Goal: Task Accomplishment & Management: Use online tool/utility

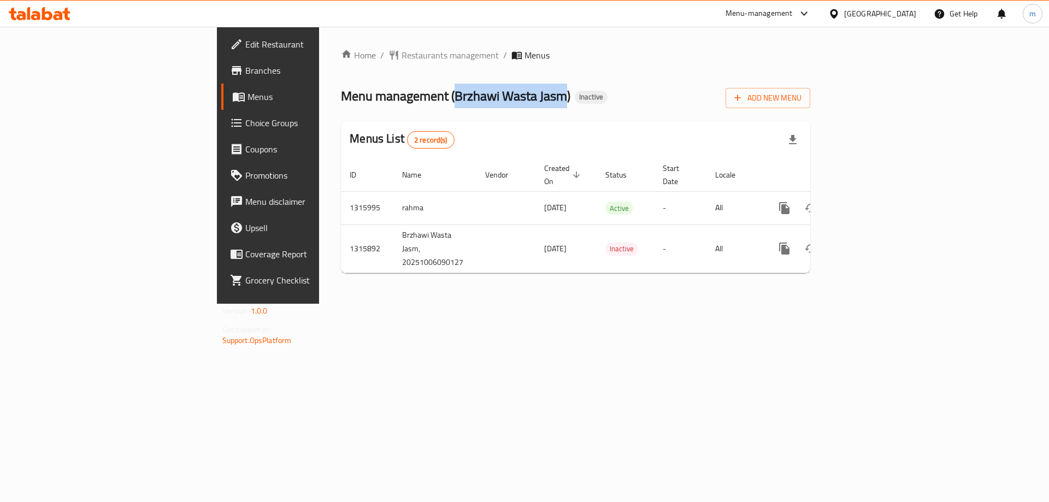
drag, startPoint x: 312, startPoint y: 95, endPoint x: 421, endPoint y: 96, distance: 108.7
click at [421, 96] on span "Menu management ( Brzhawi Wasta Jasm )" at bounding box center [455, 96] width 229 height 25
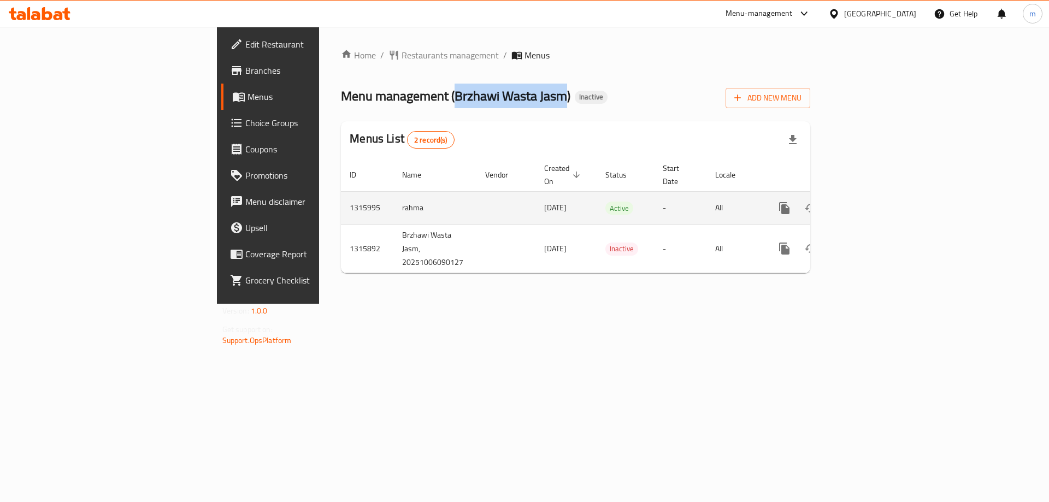
copy span "Brzhawi Wasta Jasm"
click at [790, 202] on icon "more" at bounding box center [784, 208] width 10 height 12
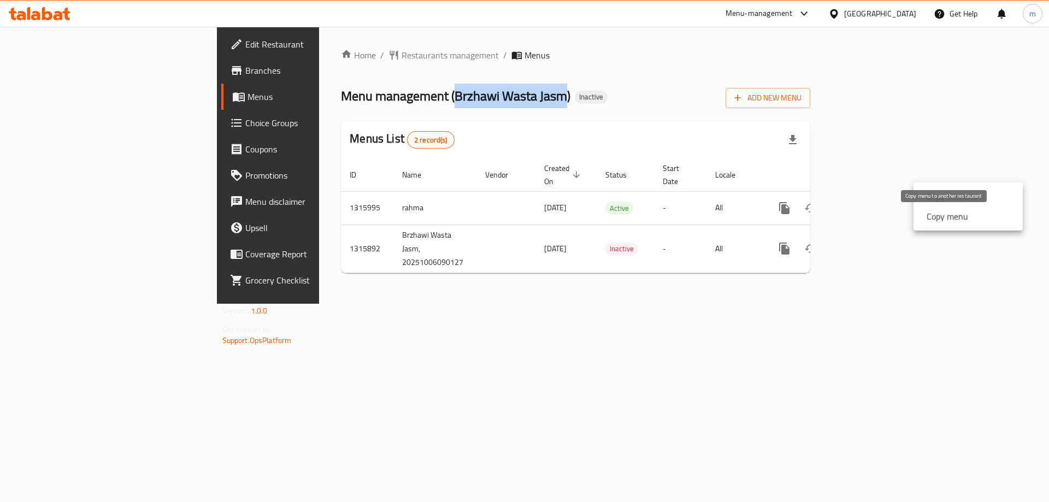
click at [934, 215] on strong "Copy menu" at bounding box center [948, 216] width 42 height 13
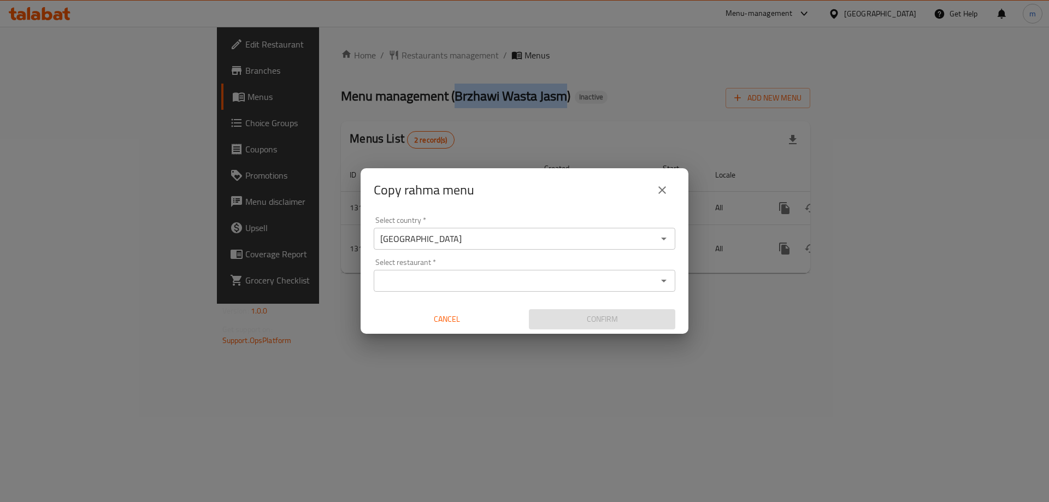
click at [540, 269] on div "Select restaurant   * Select restaurant *" at bounding box center [525, 274] width 302 height 33
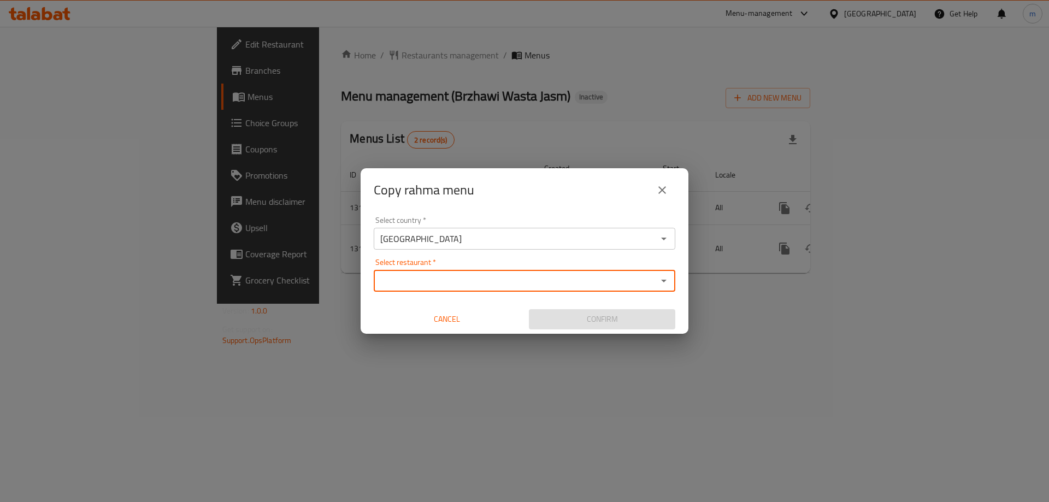
click at [537, 275] on input "Select restaurant   *" at bounding box center [515, 280] width 277 height 15
paste input "Brzhawi Wasta Jasm"
type input "Brzhawi Wasta Jasm"
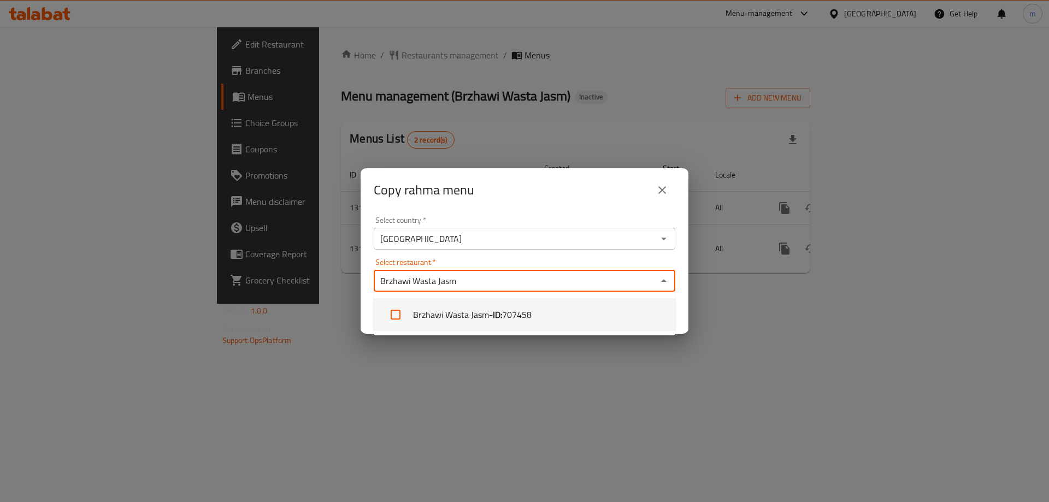
click at [502, 315] on b "- ID:" at bounding box center [495, 314] width 13 height 13
checkbox input "true"
click at [534, 286] on input "Select restaurant   *" at bounding box center [557, 280] width 193 height 15
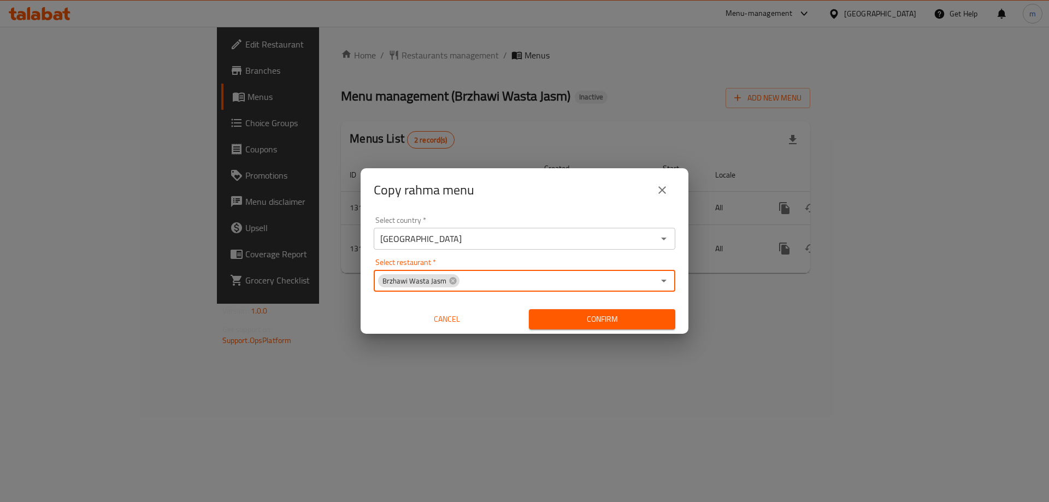
click at [591, 316] on span "Confirm" at bounding box center [602, 320] width 129 height 14
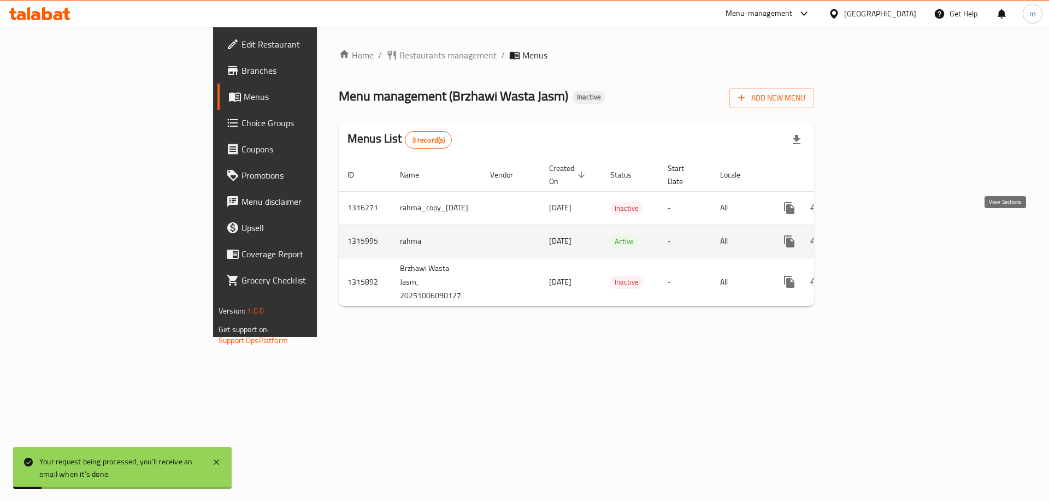
click at [873, 237] on icon "enhanced table" at bounding box center [868, 242] width 10 height 10
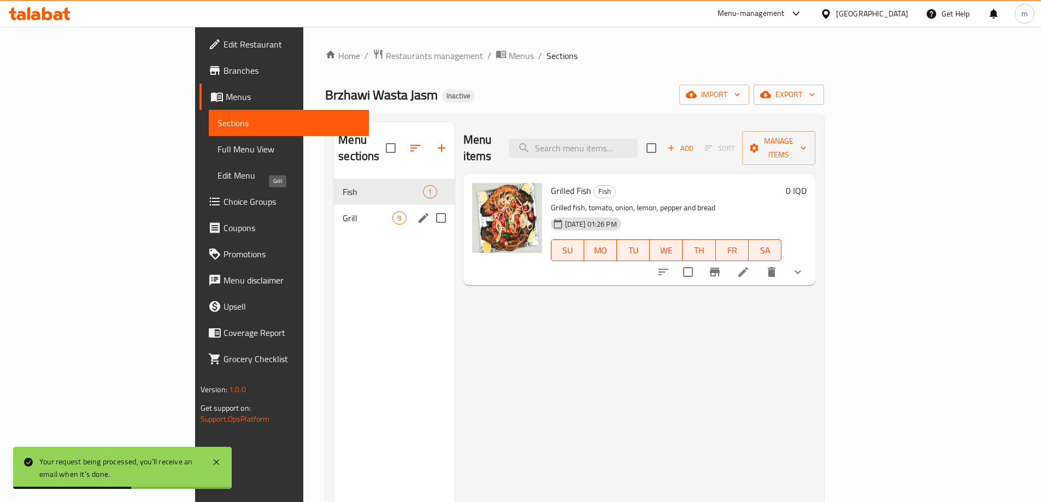
click at [343, 211] on span "Grill" at bounding box center [368, 217] width 50 height 13
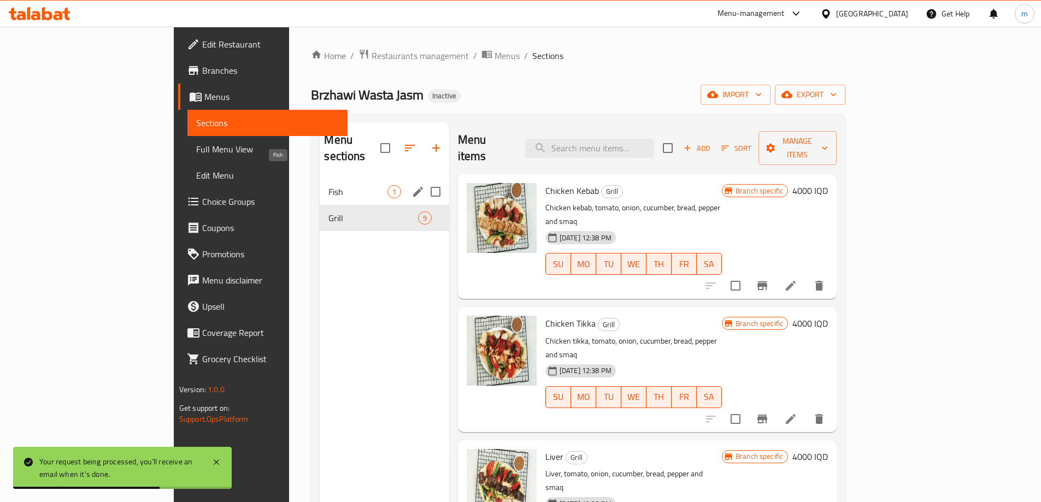
click at [320, 179] on div "Fish 1" at bounding box center [384, 192] width 129 height 26
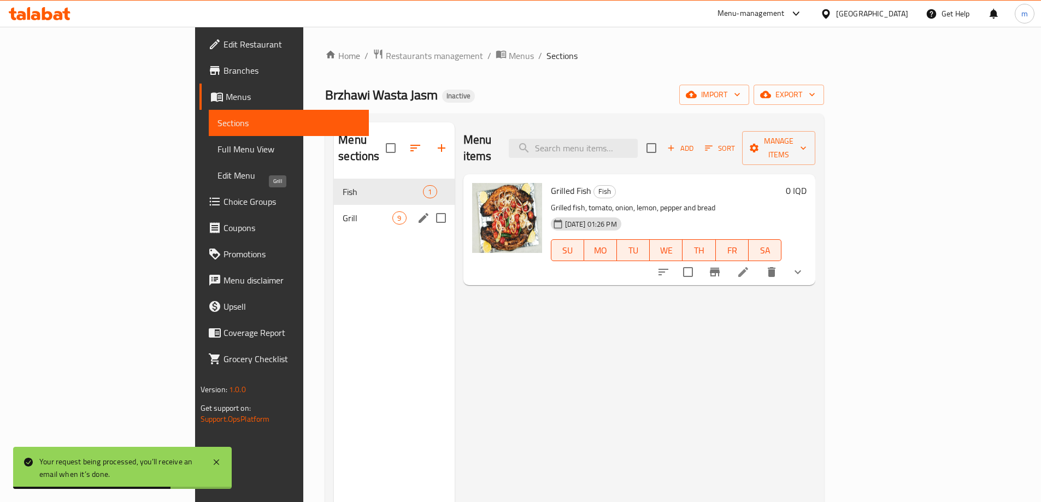
click at [343, 211] on span "Grill" at bounding box center [368, 217] width 50 height 13
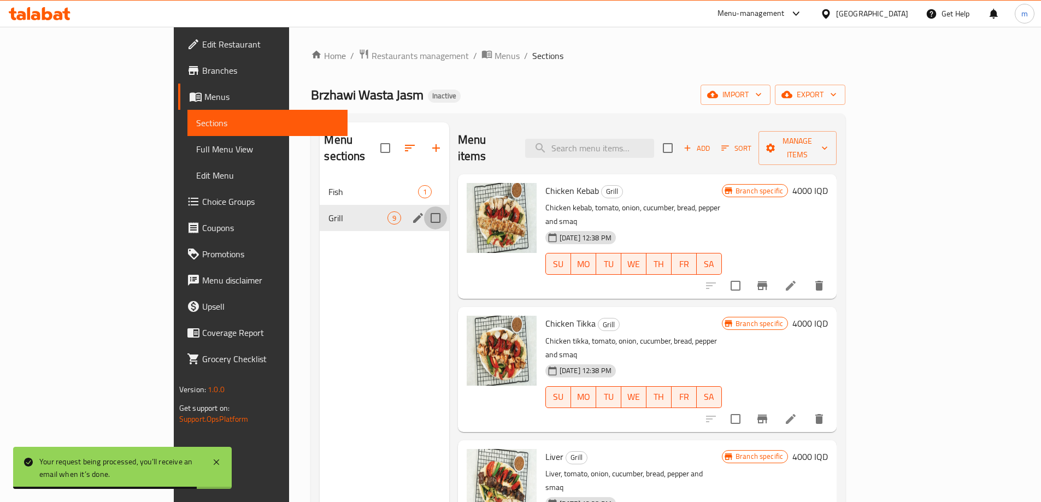
click at [424, 207] on input "Menu sections" at bounding box center [435, 218] width 23 height 23
checkbox input "true"
click at [388, 142] on icon "button" at bounding box center [394, 148] width 13 height 13
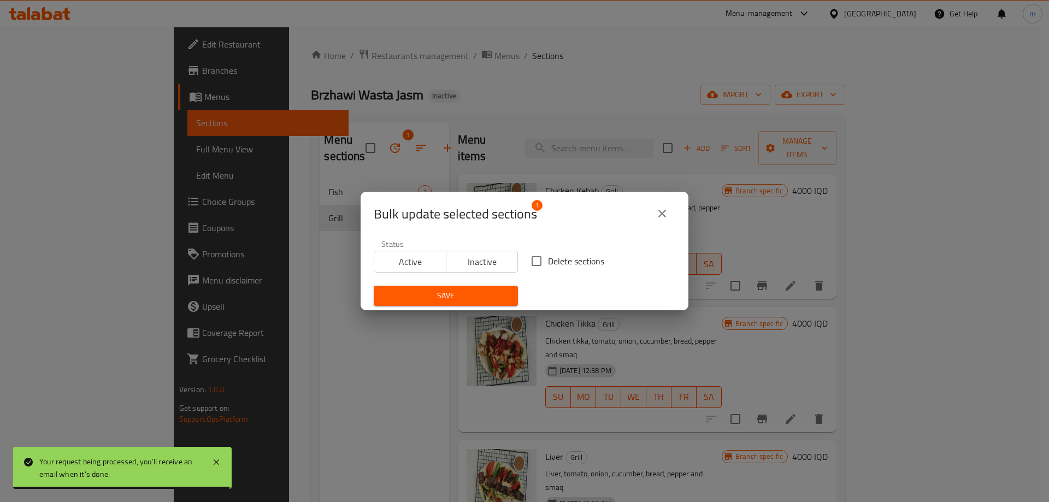
click at [534, 260] on input "Delete sections" at bounding box center [536, 261] width 23 height 23
checkbox input "true"
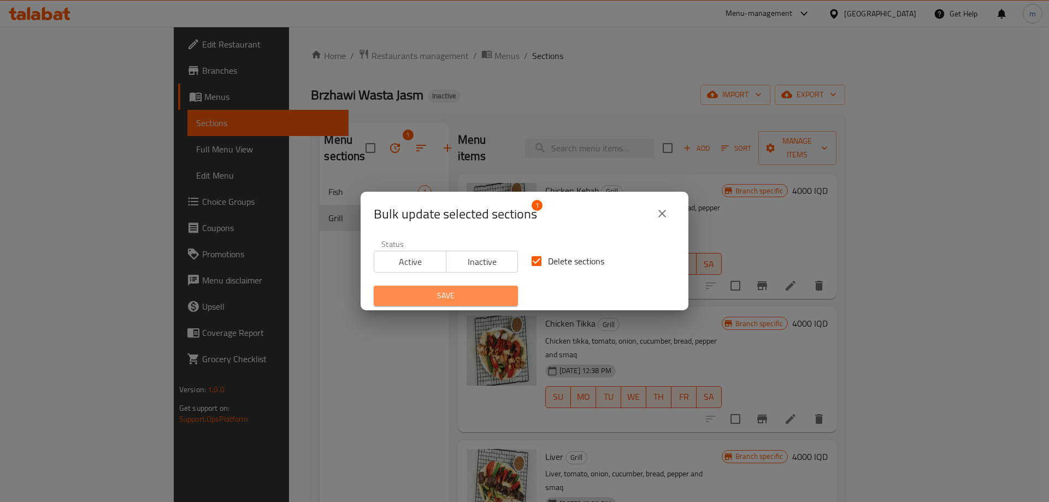
click at [503, 299] on span "Save" at bounding box center [445, 296] width 127 height 14
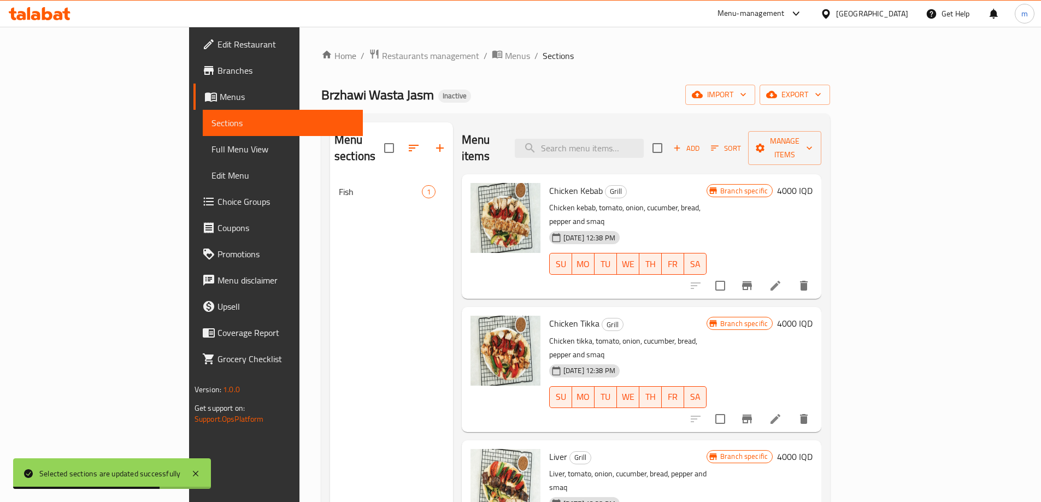
click at [577, 99] on div "Brzhawi Wasta Jasm Inactive import export" at bounding box center [575, 95] width 509 height 20
click at [211, 147] on span "Full Menu View" at bounding box center [282, 149] width 143 height 13
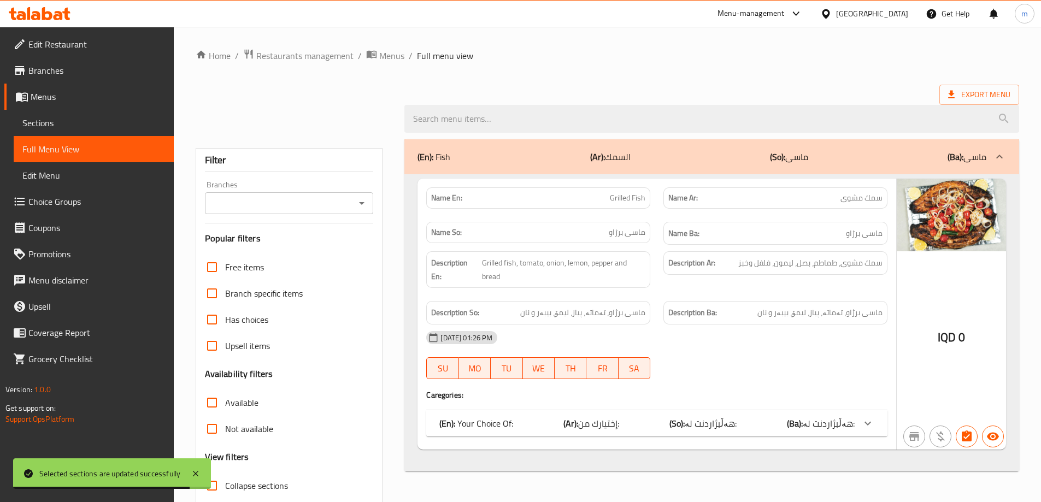
click at [362, 203] on icon "Open" at bounding box center [361, 203] width 5 height 3
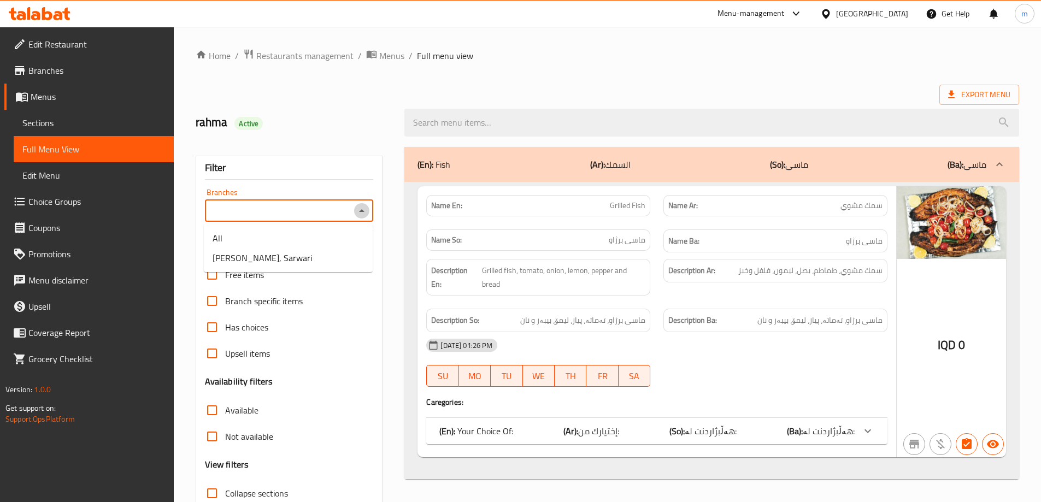
click at [359, 210] on icon "Close" at bounding box center [361, 210] width 13 height 13
click at [359, 210] on icon "Open" at bounding box center [361, 210] width 13 height 13
click at [302, 260] on span "Brzhawi Wasta Jasm, Sarwari" at bounding box center [262, 257] width 99 height 13
type input "Brzhawi Wasta Jasm, Sarwari"
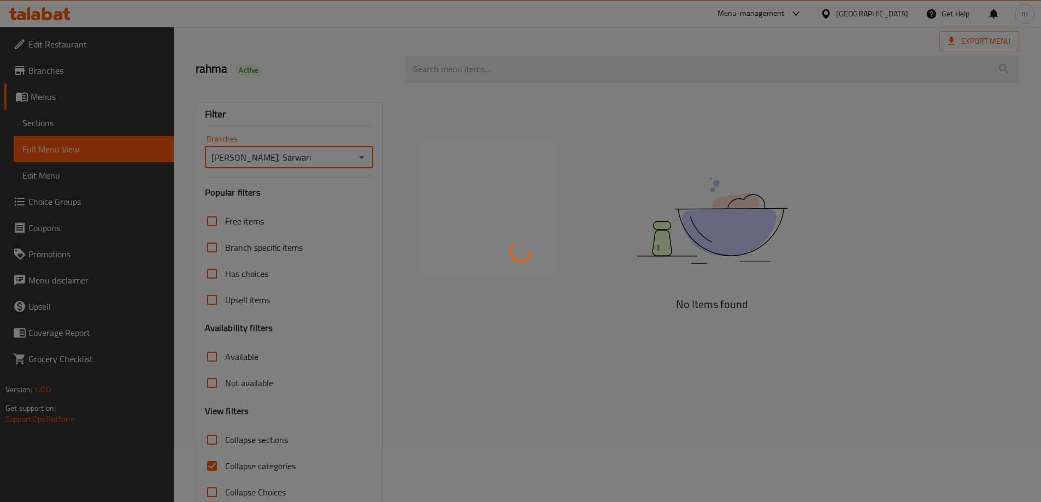
scroll to position [79, 0]
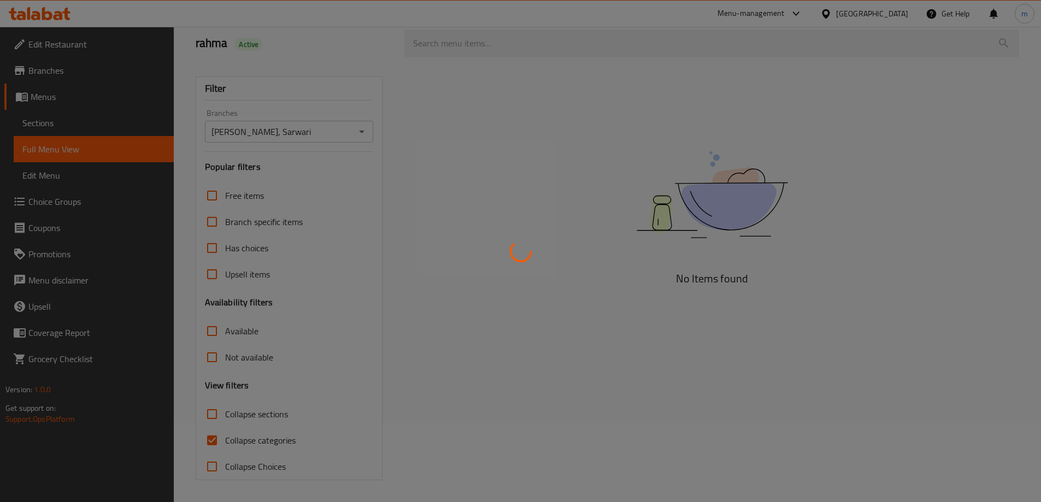
click at [573, 248] on div at bounding box center [520, 251] width 1041 height 502
click at [515, 212] on div at bounding box center [520, 251] width 1041 height 502
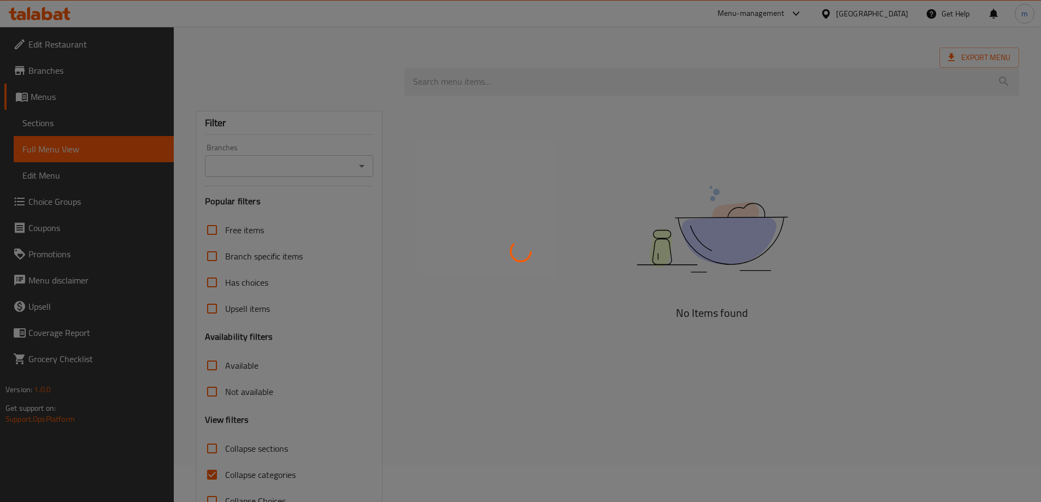
scroll to position [72, 0]
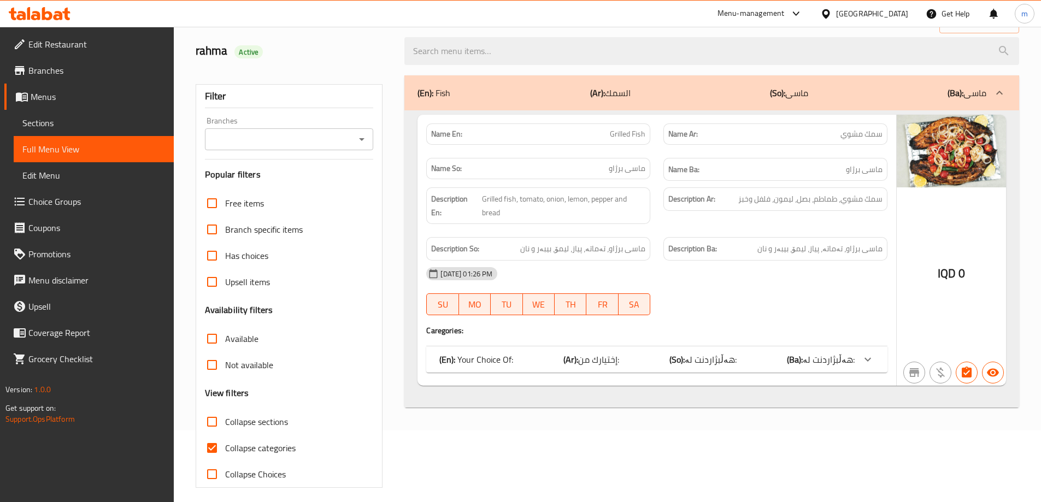
click at [217, 452] on input "Collapse categories" at bounding box center [212, 448] width 26 height 26
checkbox input "false"
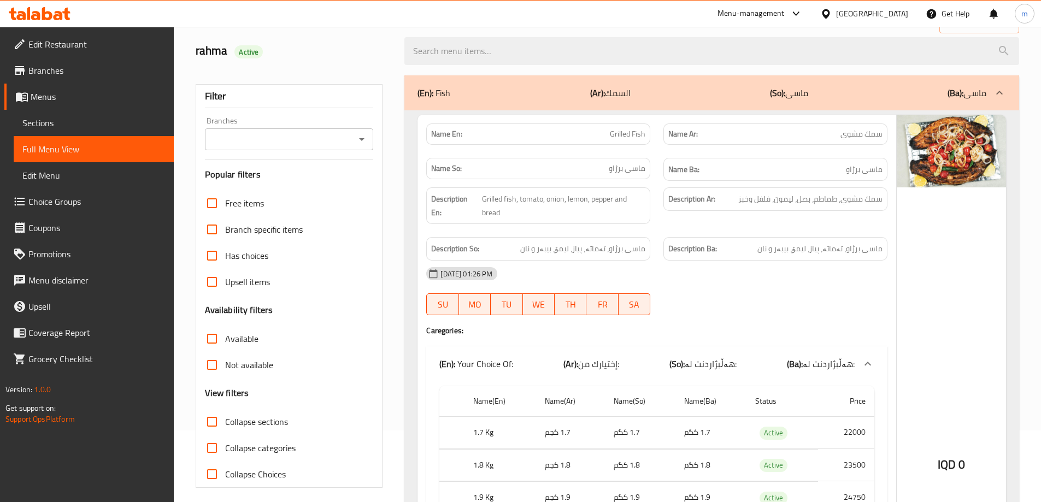
click at [364, 137] on icon "Open" at bounding box center [361, 139] width 13 height 13
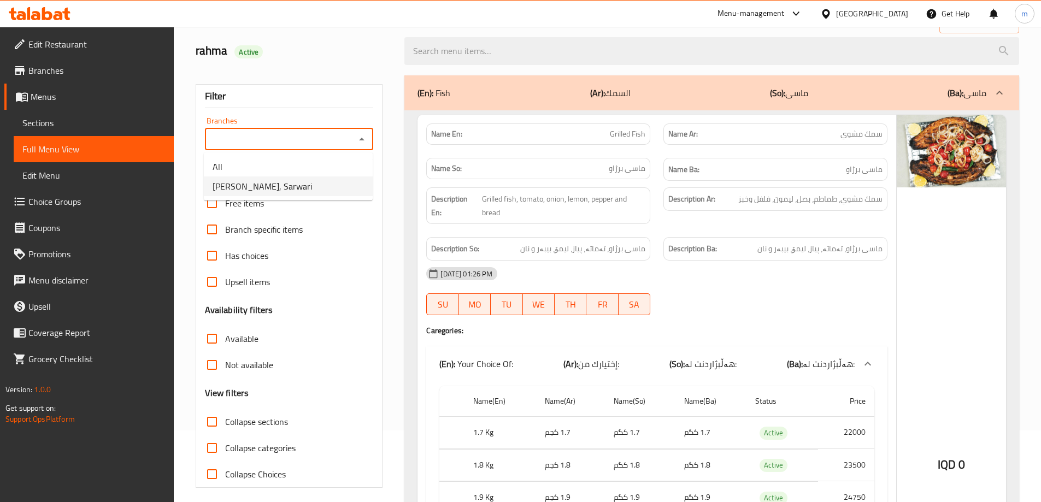
click at [304, 196] on li "Brzhawi Wasta Jasm, Sarwari" at bounding box center [288, 186] width 169 height 20
type input "Brzhawi Wasta Jasm, Sarwari"
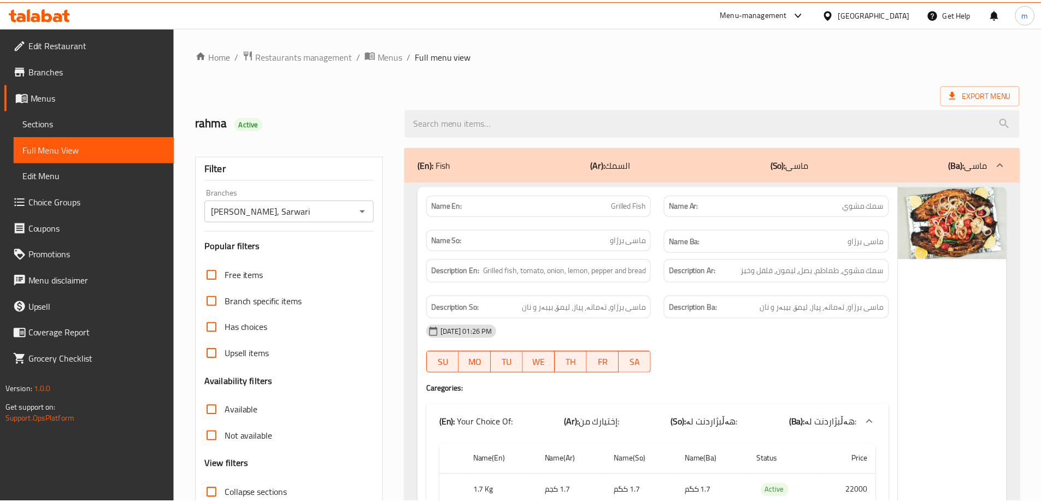
scroll to position [368, 0]
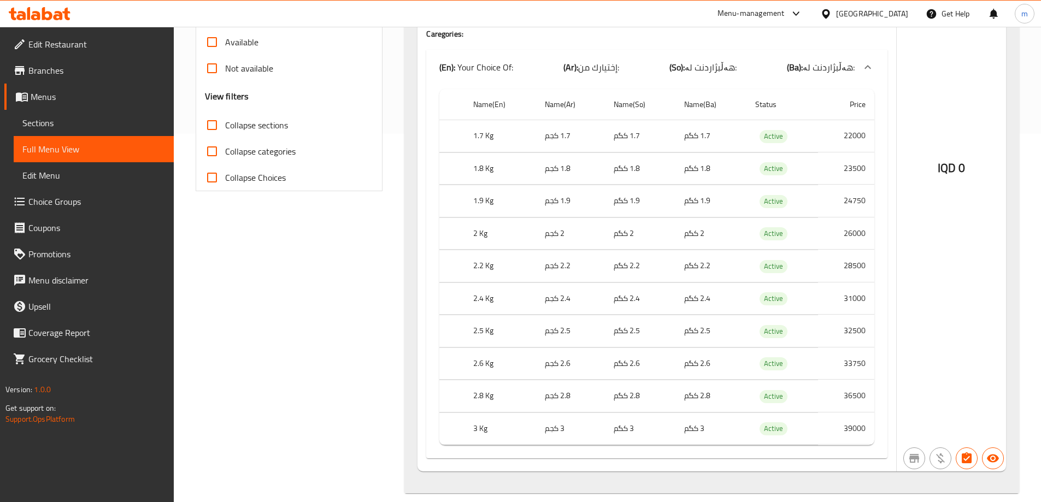
click at [73, 72] on span "Branches" at bounding box center [96, 70] width 137 height 13
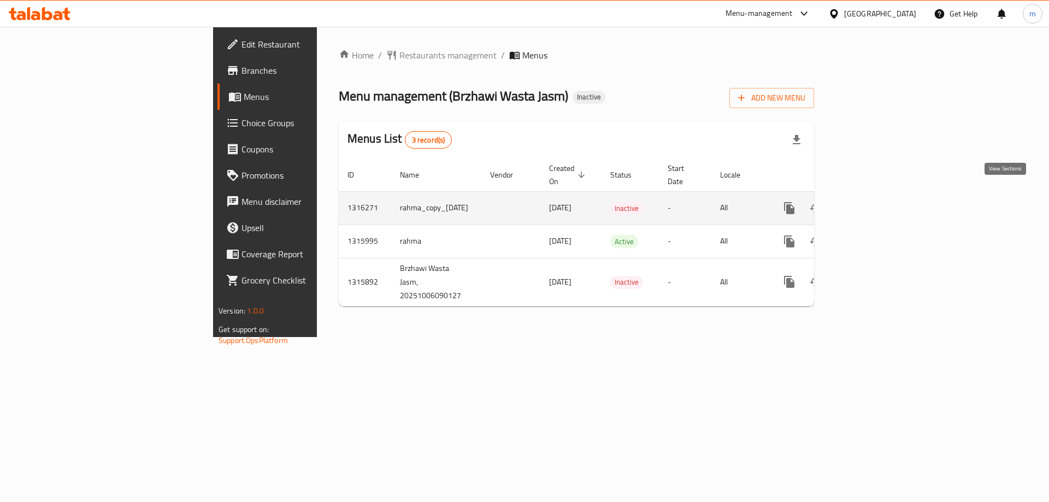
click at [875, 202] on icon "enhanced table" at bounding box center [868, 208] width 13 height 13
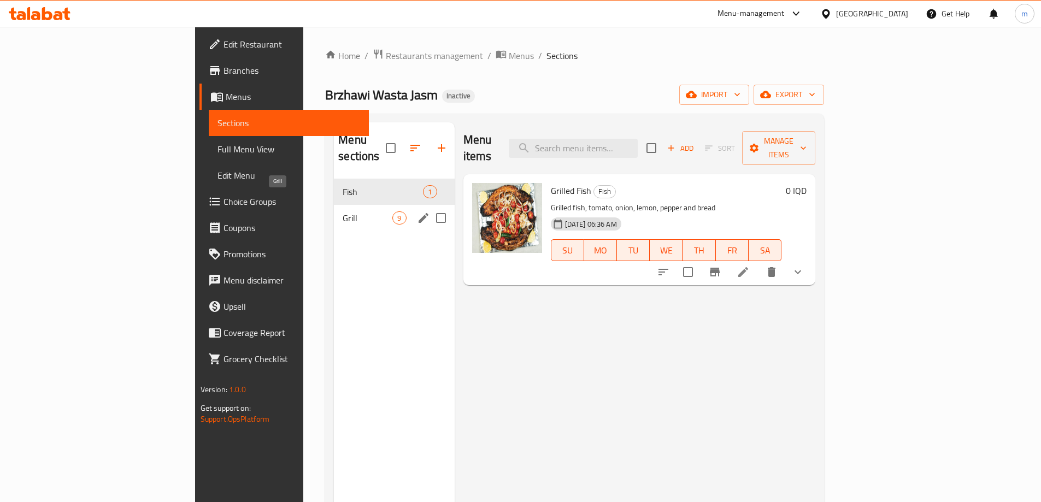
click at [343, 211] on span "Grill" at bounding box center [368, 217] width 50 height 13
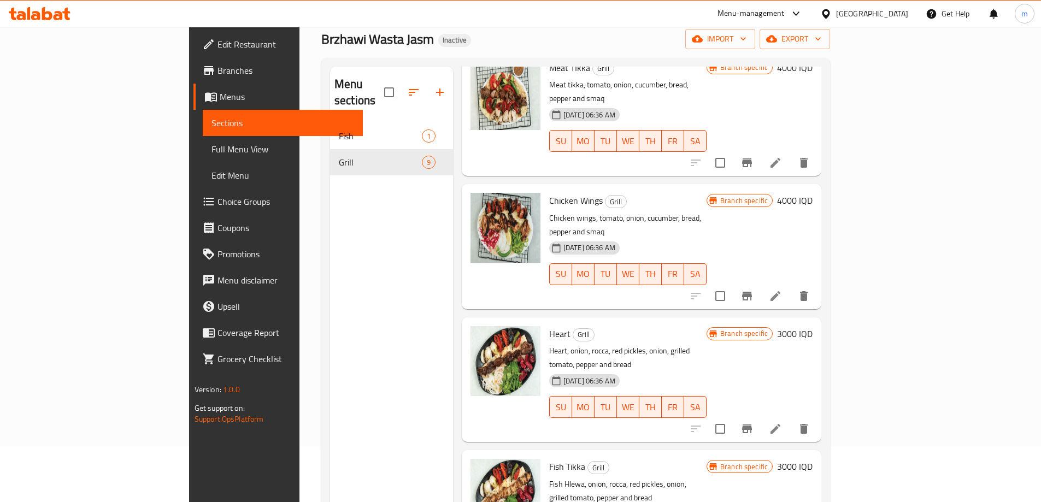
scroll to position [153, 0]
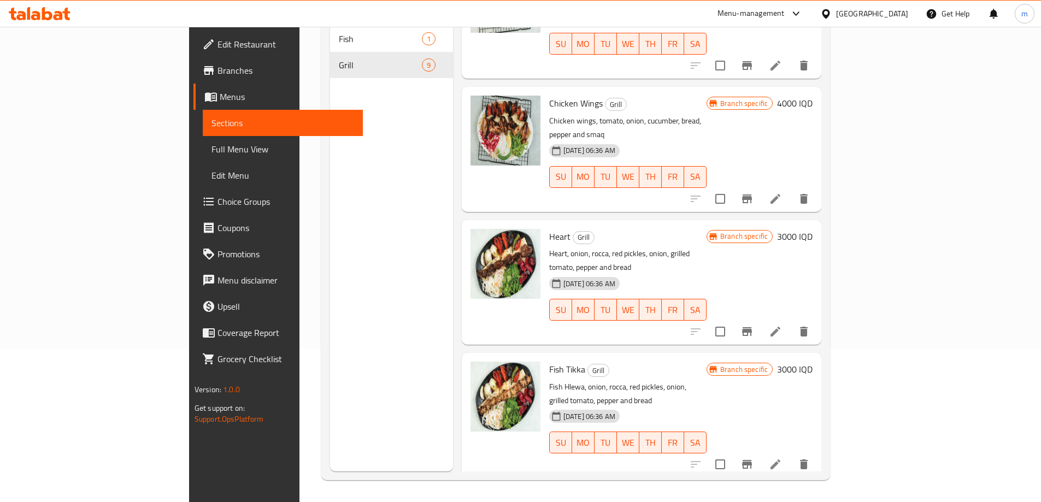
click at [58, 14] on icon at bounding box center [40, 13] width 62 height 13
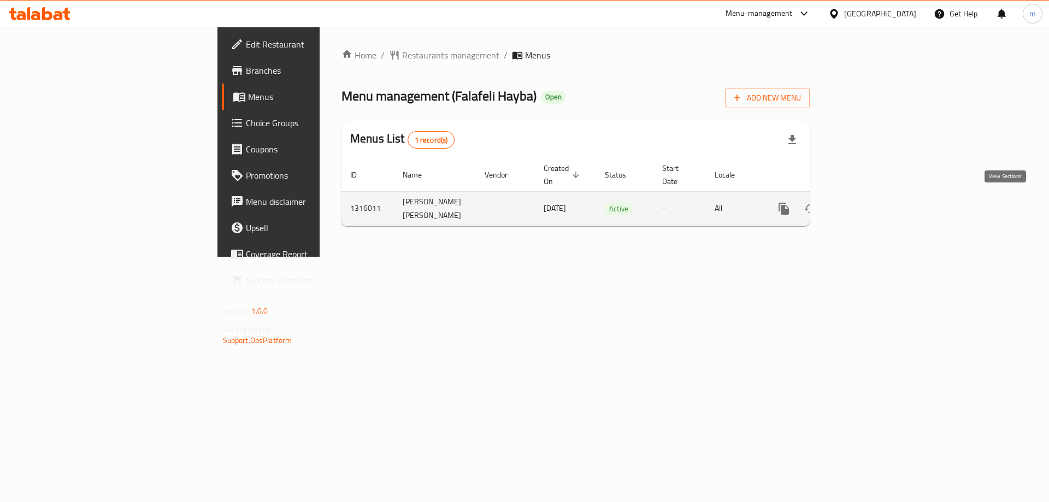
click at [869, 203] on icon "enhanced table" at bounding box center [862, 208] width 13 height 13
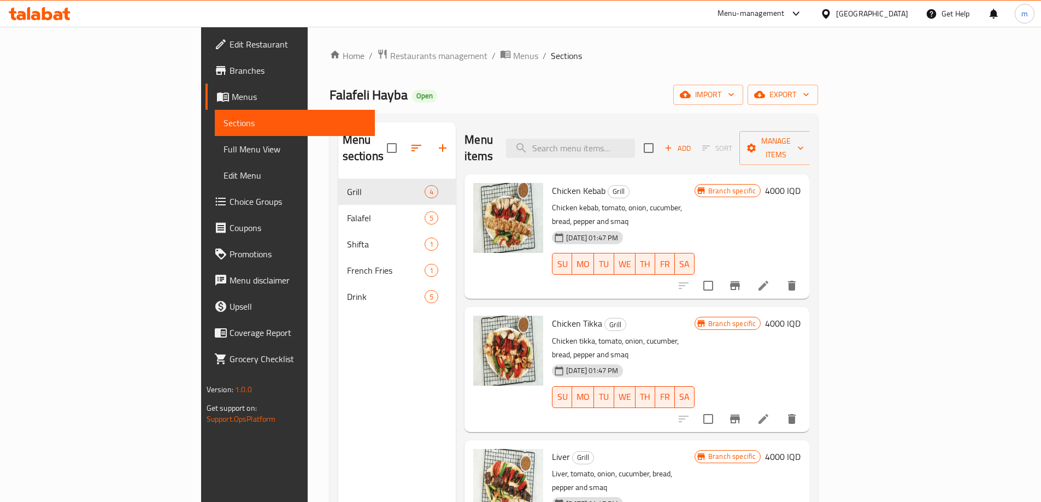
click at [232, 99] on span "Menus" at bounding box center [299, 96] width 134 height 13
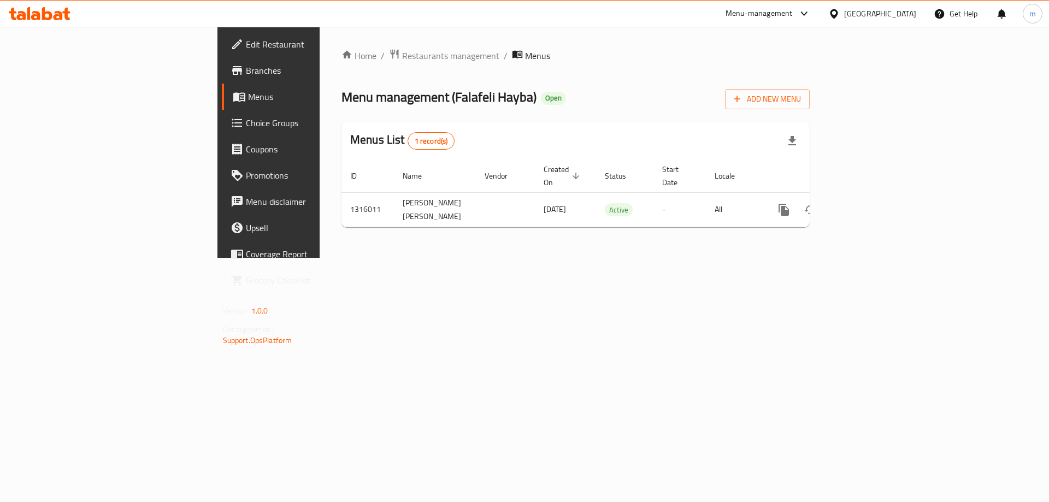
click at [56, 16] on icon at bounding box center [58, 15] width 9 height 9
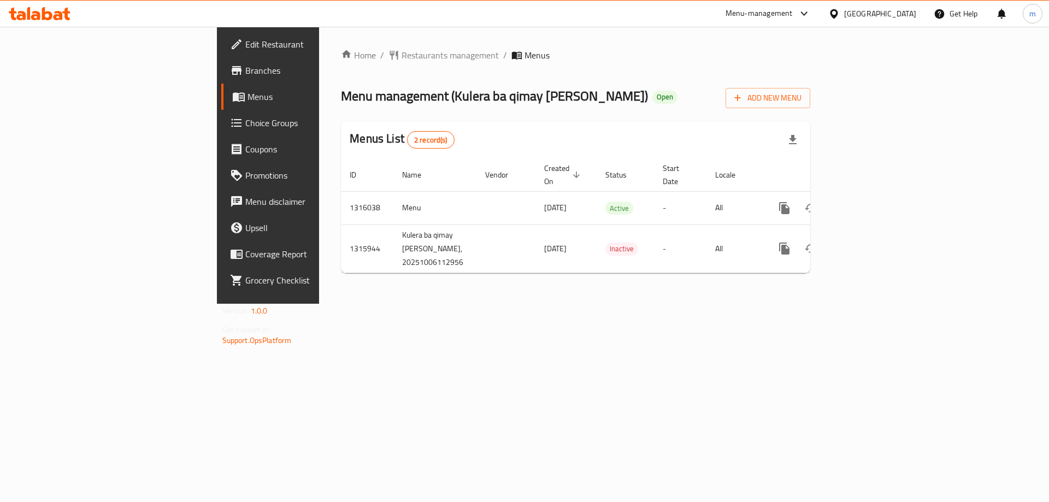
click at [62, 111] on div at bounding box center [524, 251] width 1049 height 502
click at [221, 106] on link "Menus" at bounding box center [306, 97] width 171 height 26
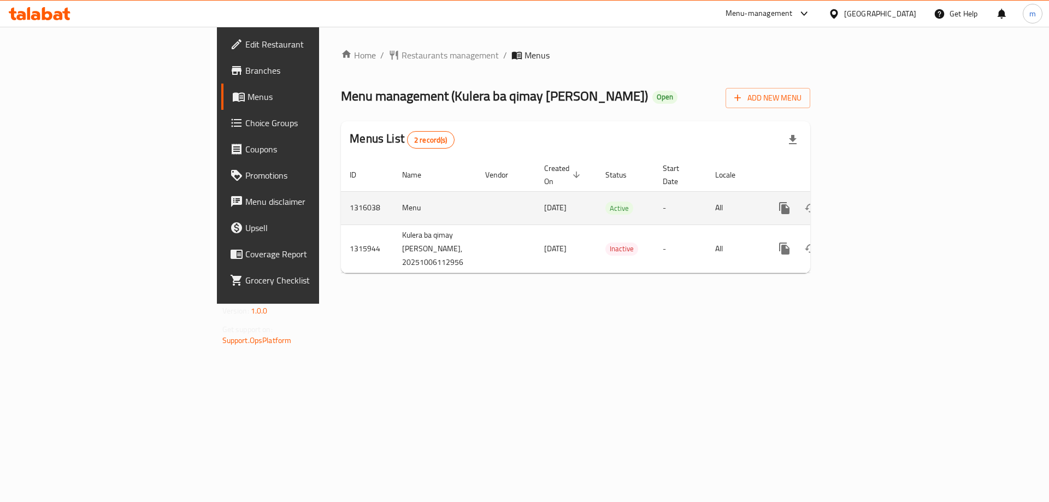
click at [870, 202] on icon "enhanced table" at bounding box center [863, 208] width 13 height 13
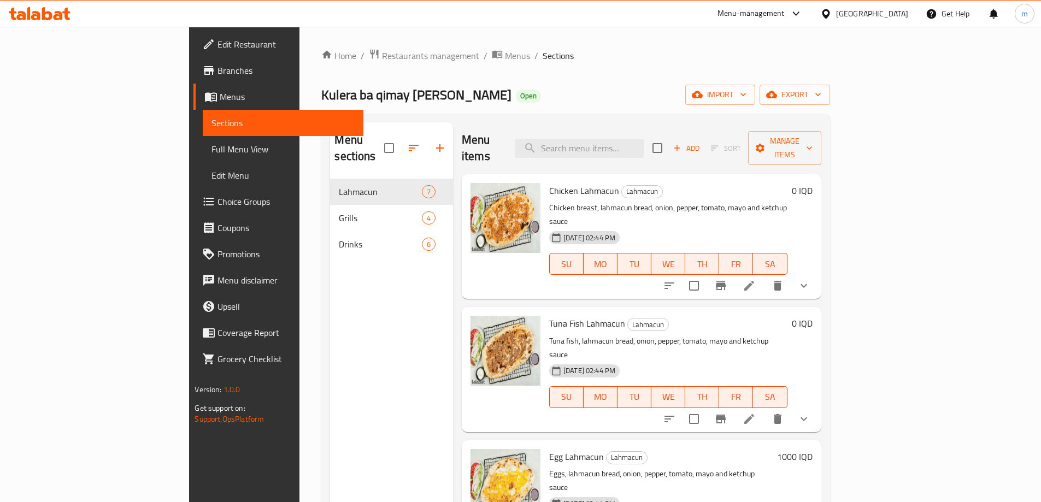
click at [41, 18] on icon at bounding box center [40, 13] width 62 height 13
